Goal: Information Seeking & Learning: Learn about a topic

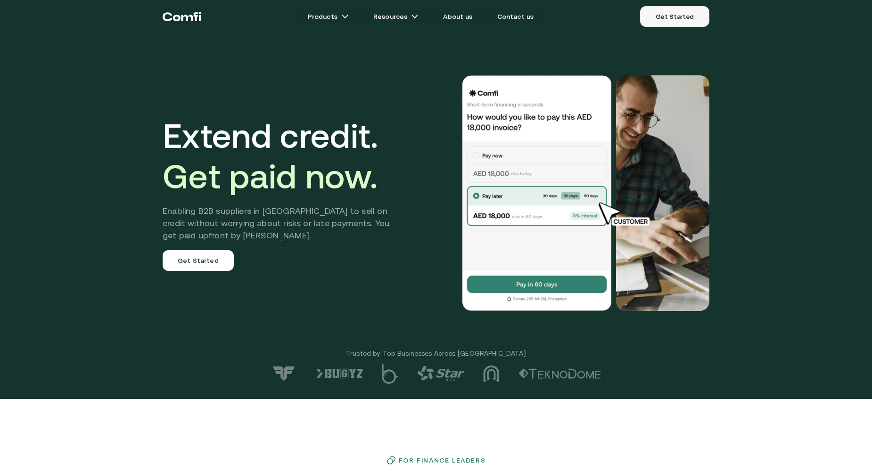
click at [666, 16] on link "Get Started" at bounding box center [674, 16] width 69 height 21
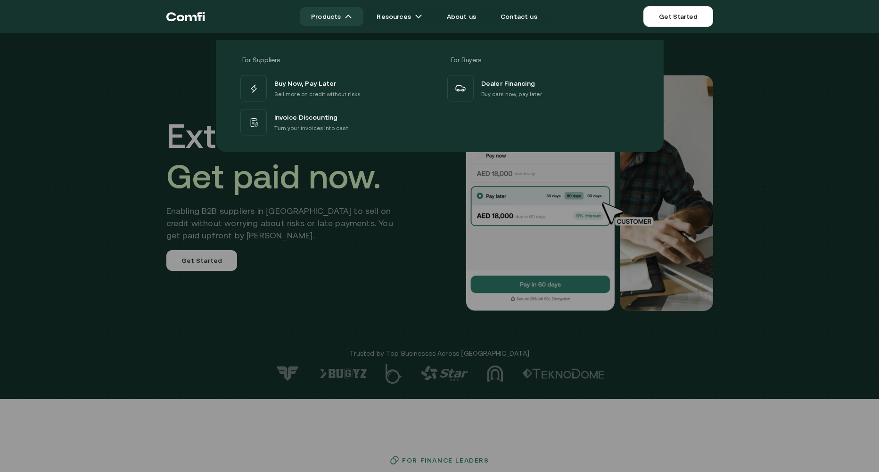
click at [352, 17] on img at bounding box center [348, 17] width 8 height 8
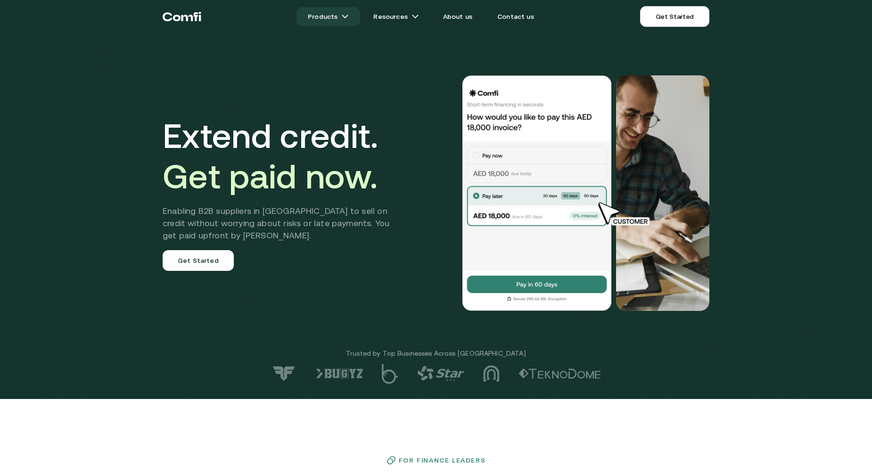
click at [339, 14] on link "Products" at bounding box center [328, 16] width 64 height 19
click at [349, 19] on img at bounding box center [345, 17] width 8 height 8
click at [337, 14] on link "Products" at bounding box center [328, 16] width 64 height 19
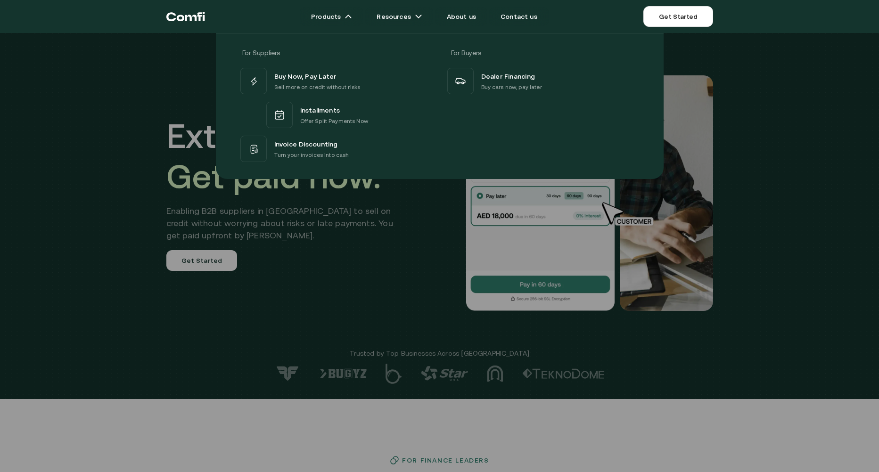
click at [331, 150] on div "Invoice Discounting Turn your invoices into cash" at bounding box center [311, 149] width 75 height 22
